Goal: Task Accomplishment & Management: Manage account settings

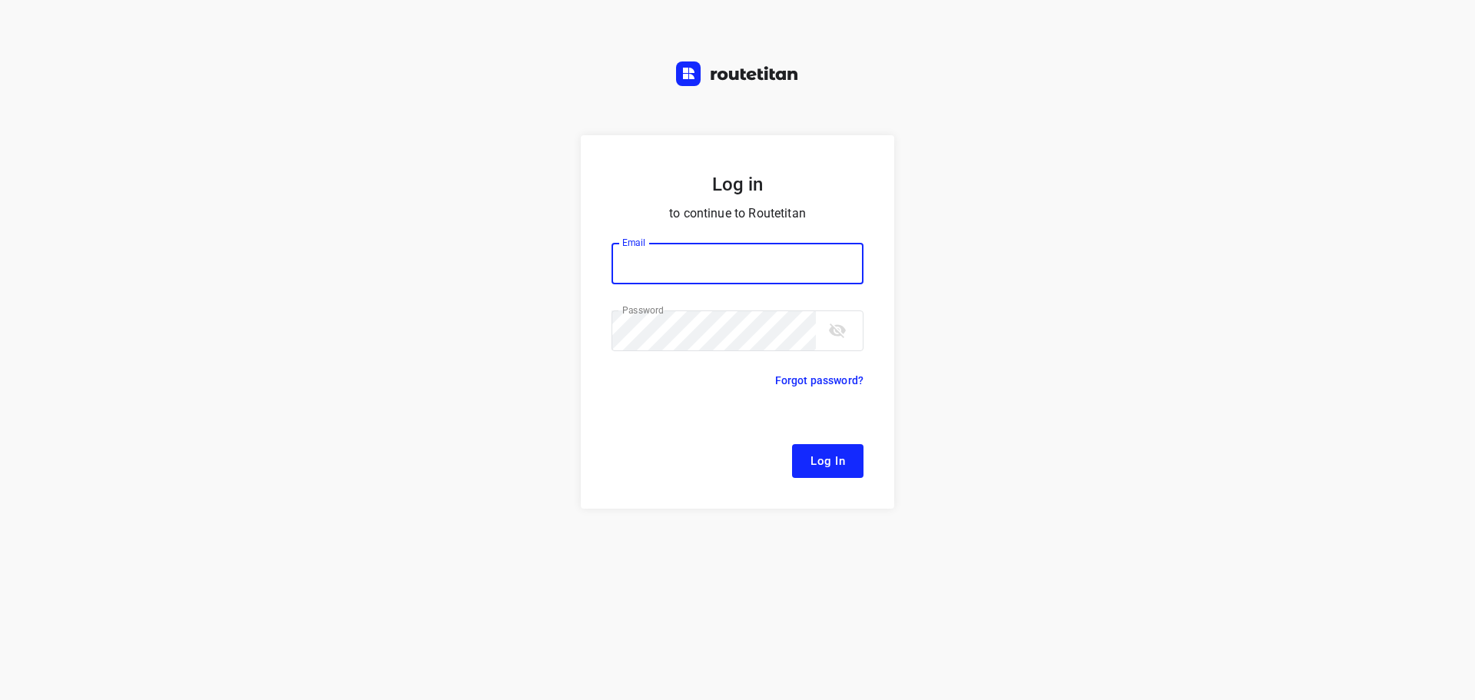
type input "[EMAIL_ADDRESS][DOMAIN_NAME]"
click at [849, 472] on button "Log In" at bounding box center [827, 461] width 71 height 34
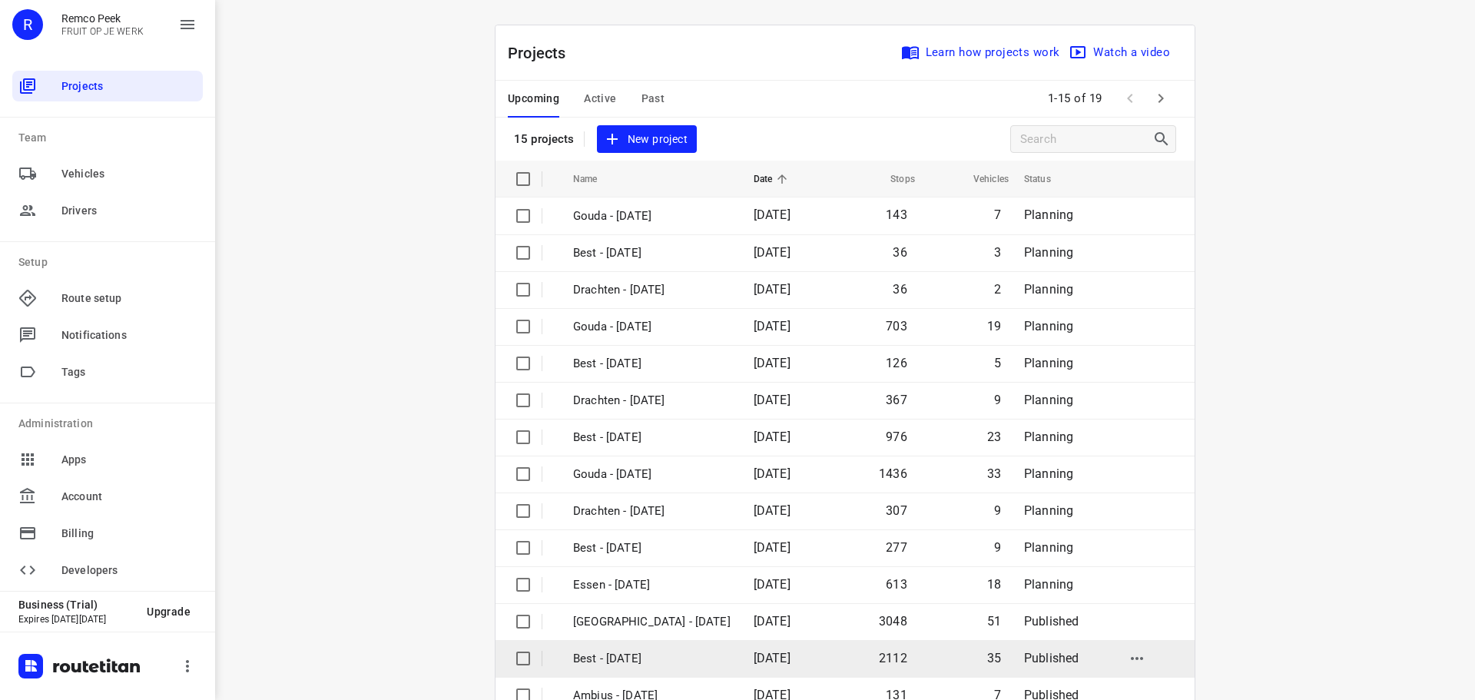
click at [603, 671] on td "Best - [DATE]" at bounding box center [650, 658] width 184 height 37
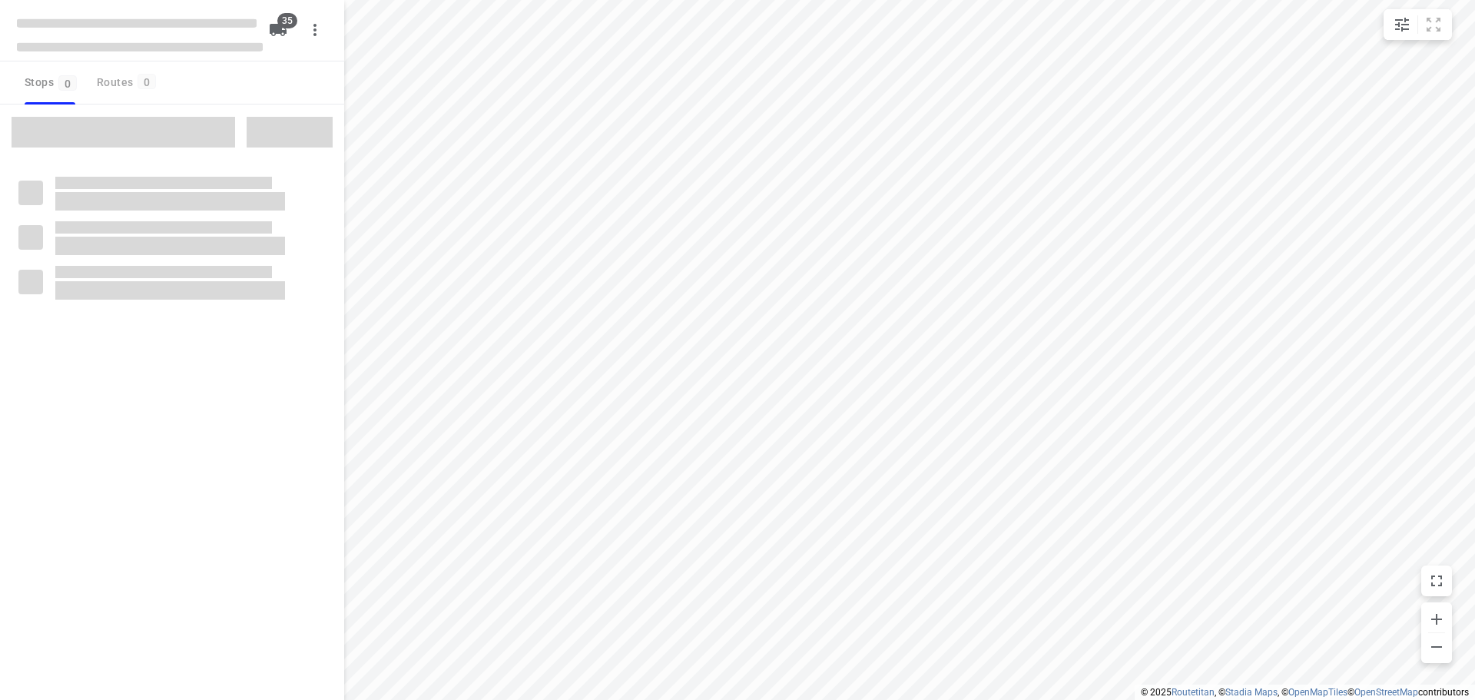
checkbox input "true"
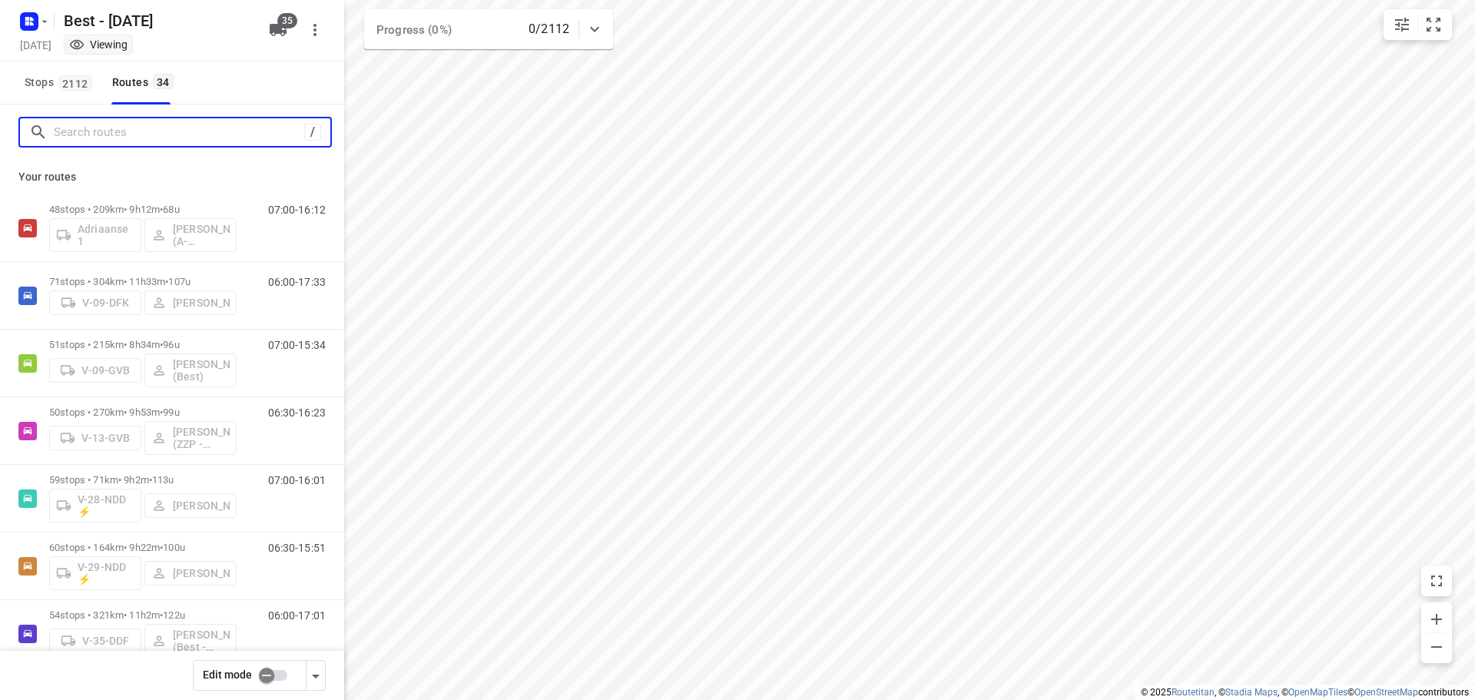
click at [135, 129] on input "Search routes" at bounding box center [179, 133] width 250 height 24
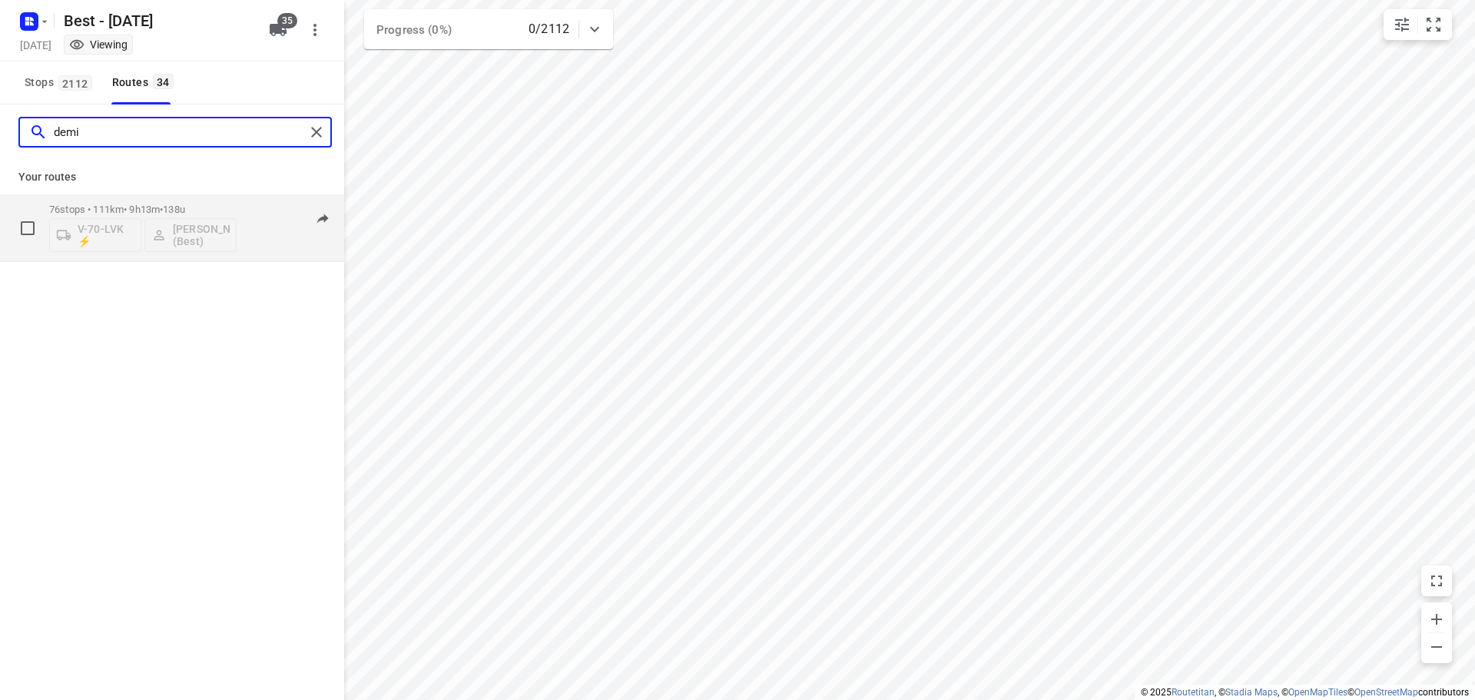
type input "demi"
click at [103, 203] on div "76 stops • 111km • 9h13m • 138u V-70-LVK ⚡ [PERSON_NAME] (Best)" at bounding box center [142, 228] width 187 height 64
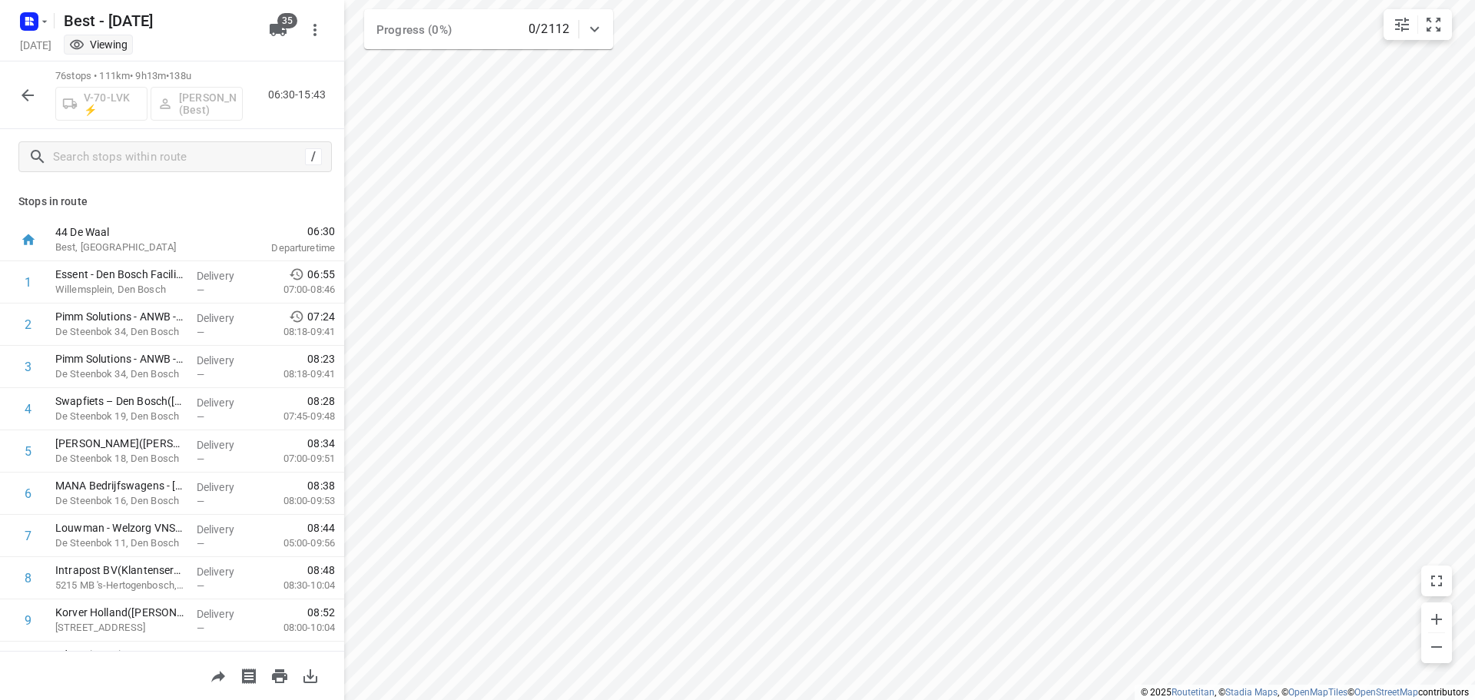
click at [18, 94] on button "button" at bounding box center [27, 95] width 31 height 31
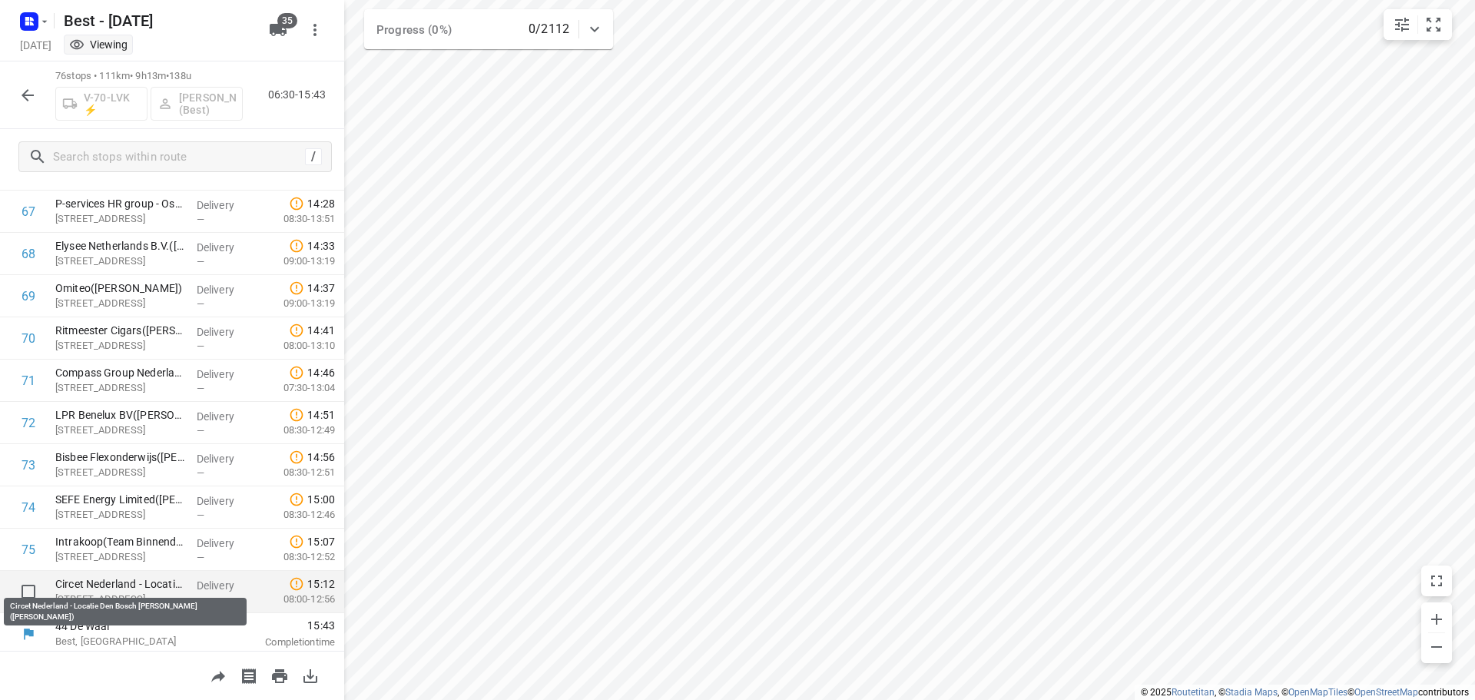
scroll to position [2864, 0]
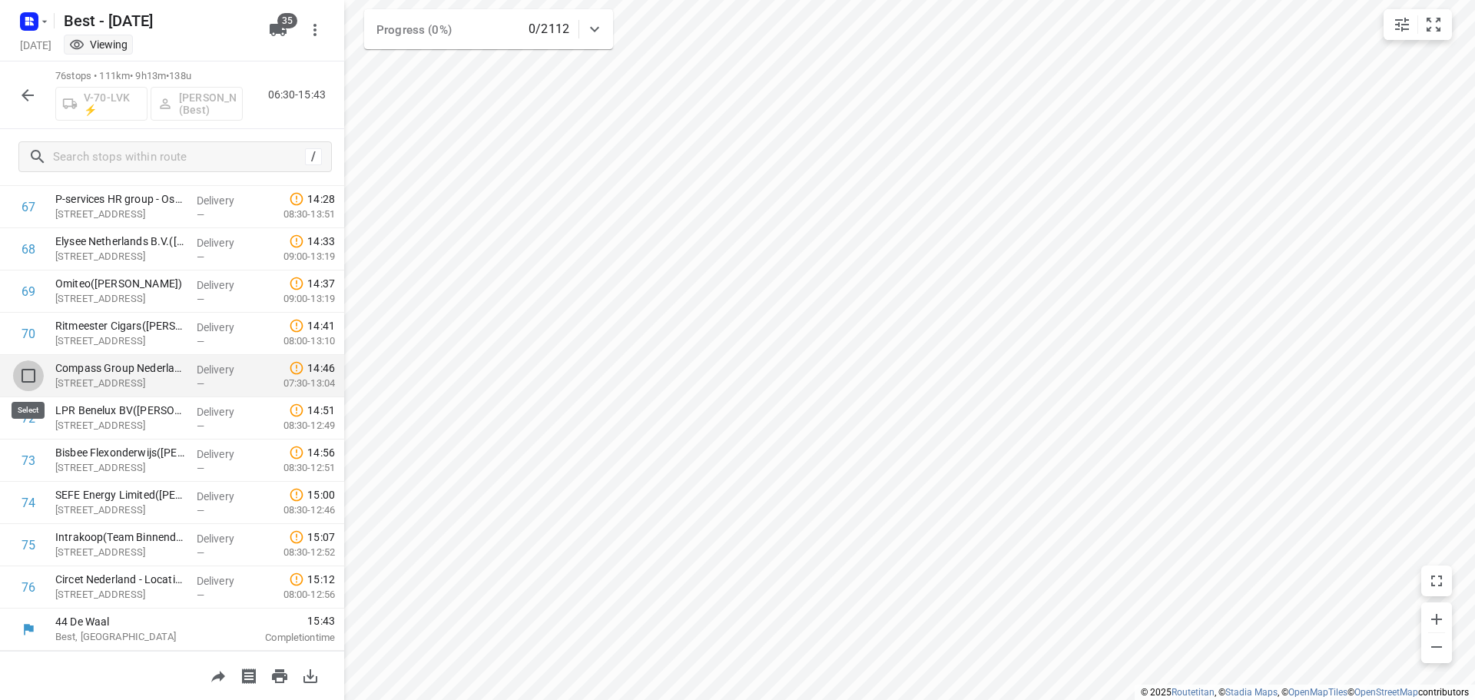
click at [26, 375] on input "checkbox" at bounding box center [28, 375] width 31 height 31
checkbox input "true"
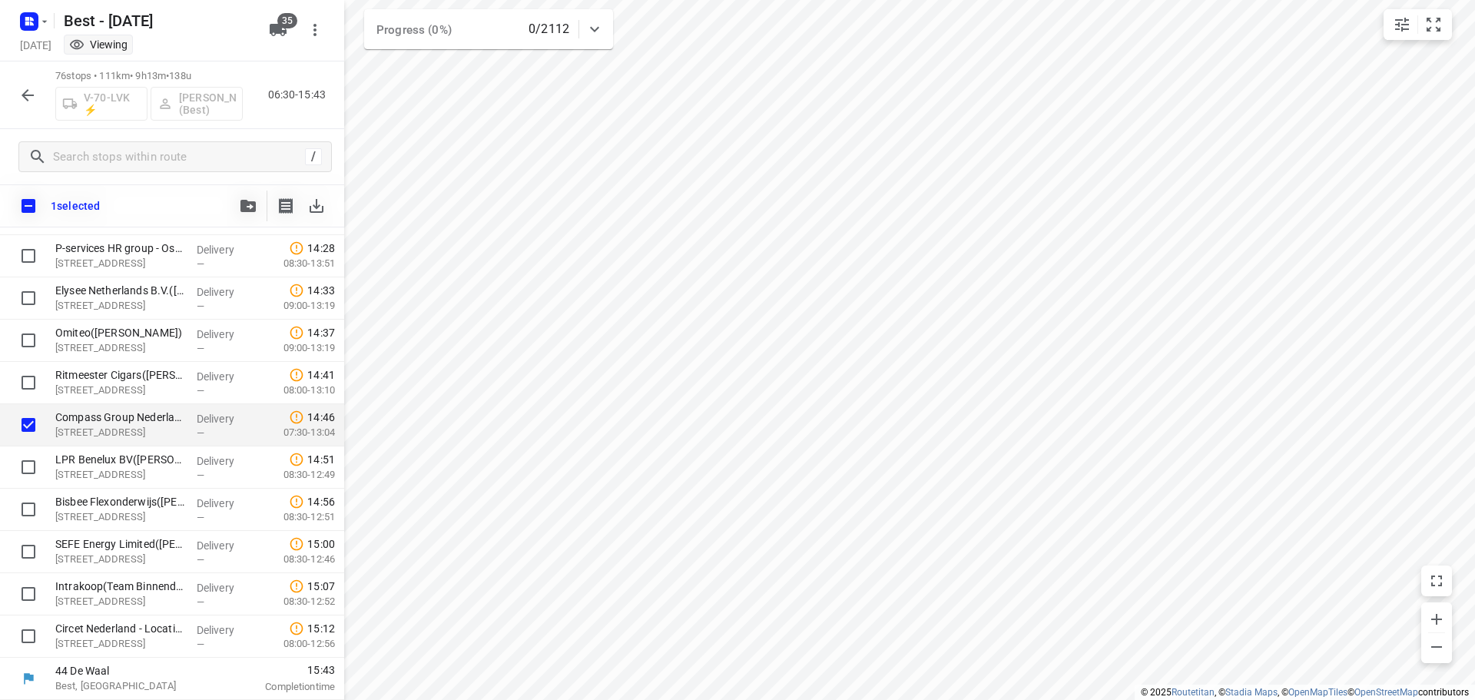
scroll to position [2858, 0]
click at [28, 471] on input "checkbox" at bounding box center [28, 467] width 31 height 31
checkbox input "true"
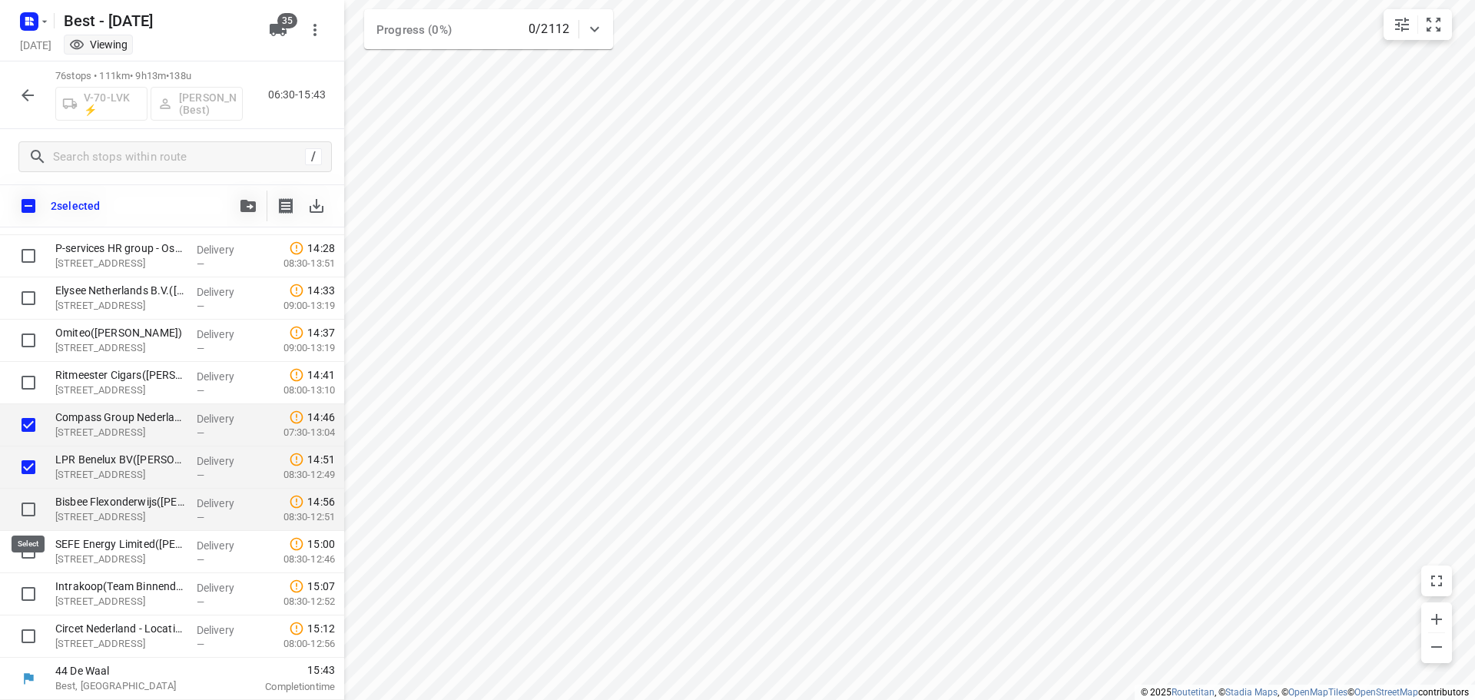
click at [31, 520] on input "checkbox" at bounding box center [28, 509] width 31 height 31
checkbox input "true"
click at [31, 551] on input "checkbox" at bounding box center [28, 551] width 31 height 31
checkbox input "true"
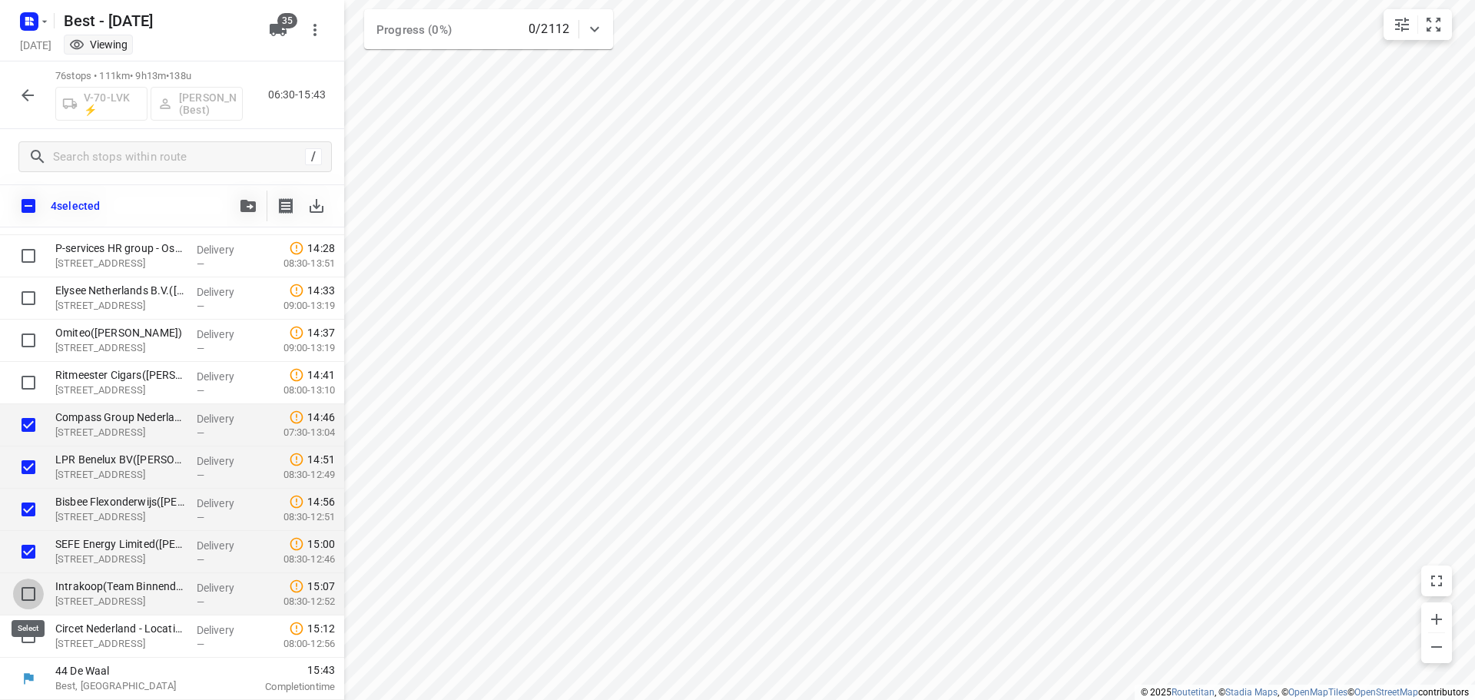
click at [25, 588] on input "checkbox" at bounding box center [28, 593] width 31 height 31
checkbox input "true"
click at [22, 631] on input "checkbox" at bounding box center [28, 636] width 31 height 31
checkbox input "true"
